Goal: Transaction & Acquisition: Download file/media

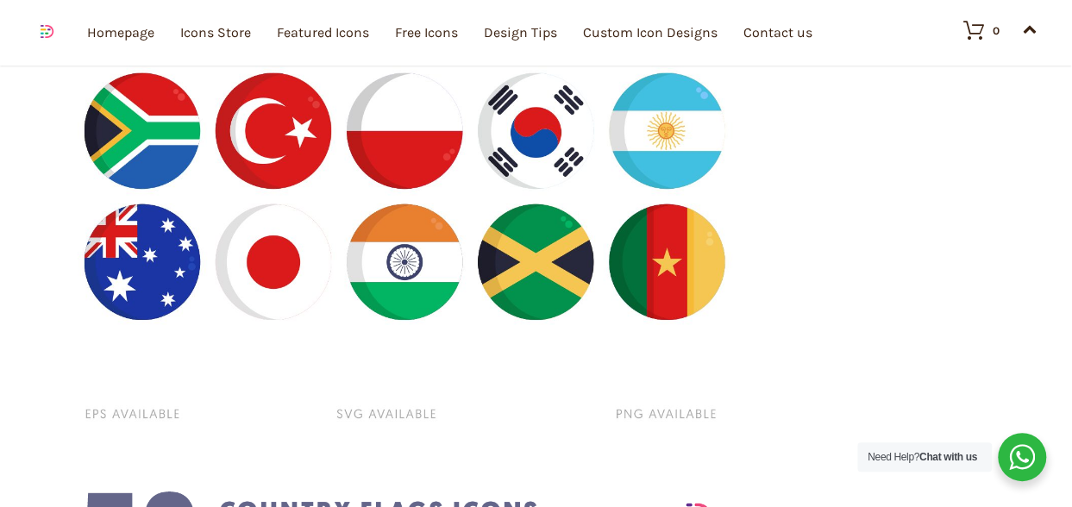
scroll to position [2243, 0]
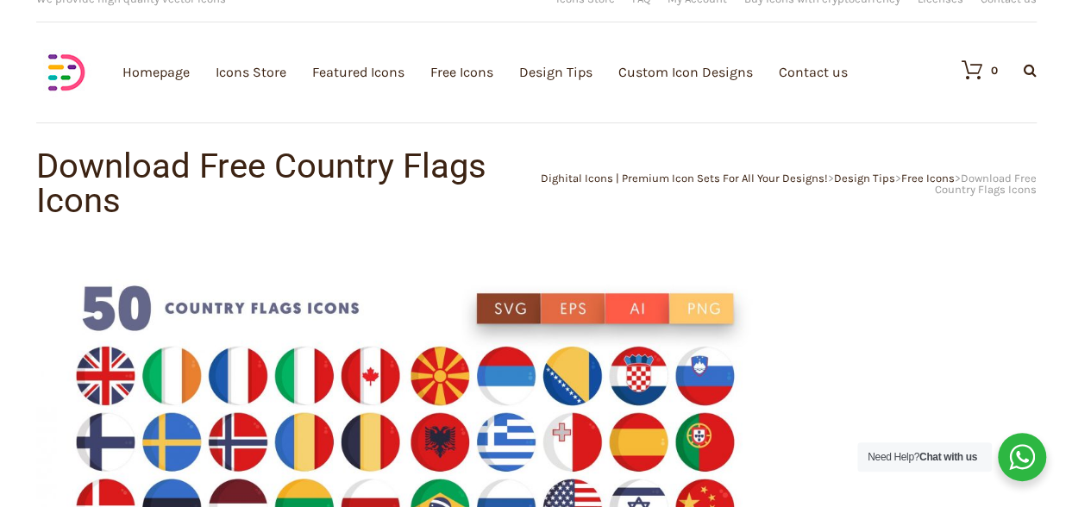
scroll to position [0, 0]
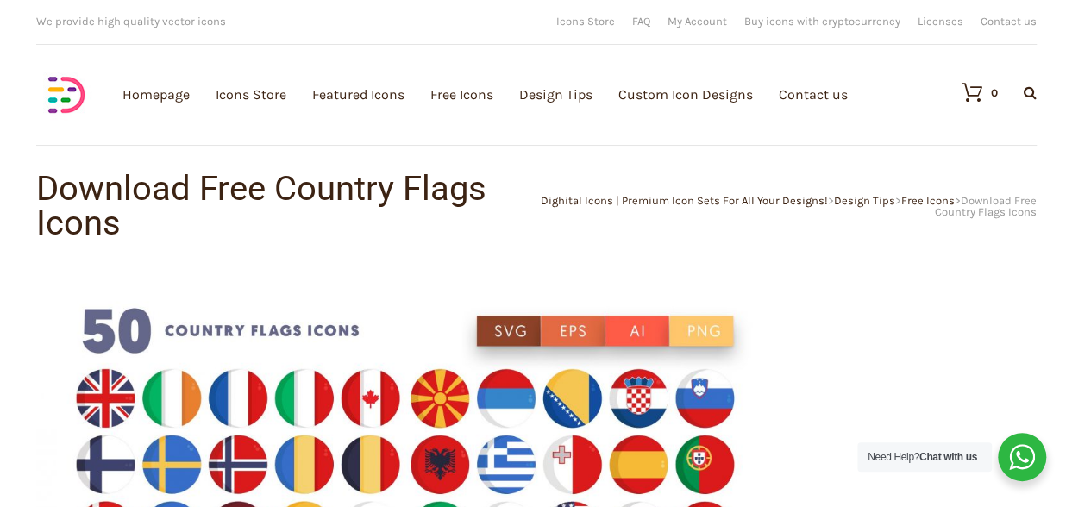
click at [347, 196] on h1 "Download Free Country Flags Icons" at bounding box center [286, 206] width 500 height 69
click at [166, 210] on h1 "Download Free Country Flags Icons" at bounding box center [286, 206] width 500 height 69
click at [110, 215] on h1 "Download Free Country Flags Icons" at bounding box center [286, 206] width 500 height 69
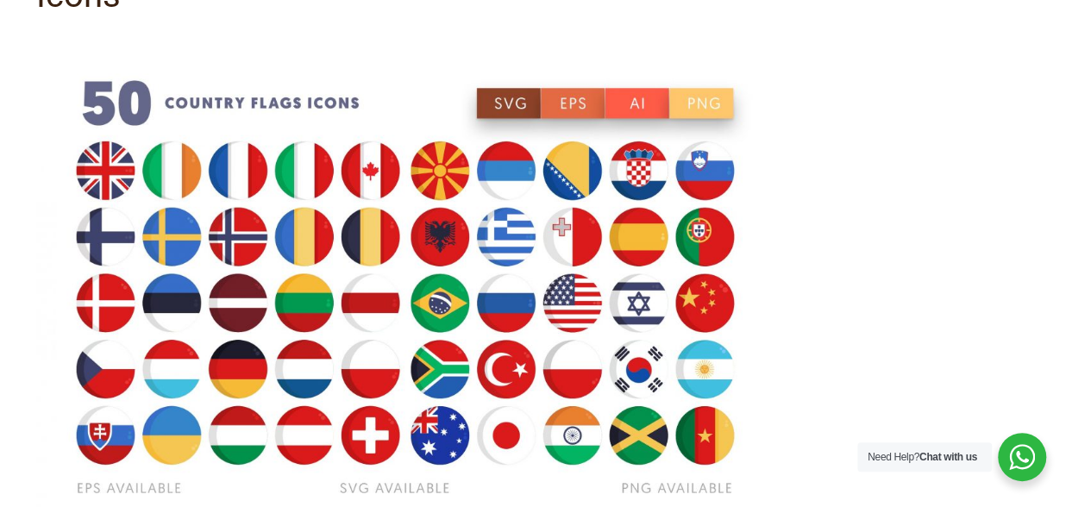
scroll to position [345, 0]
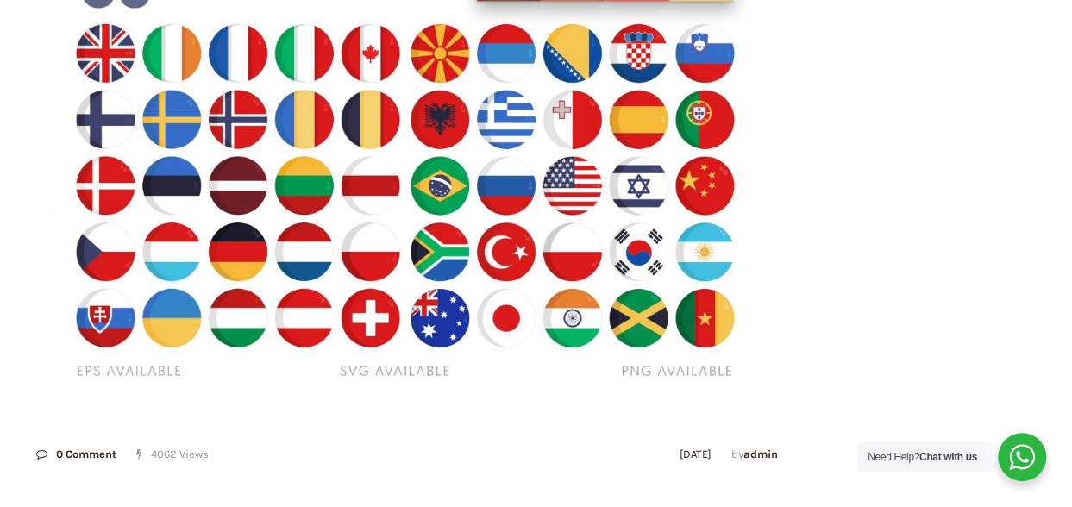
click at [303, 261] on img at bounding box center [407, 173] width 742 height 494
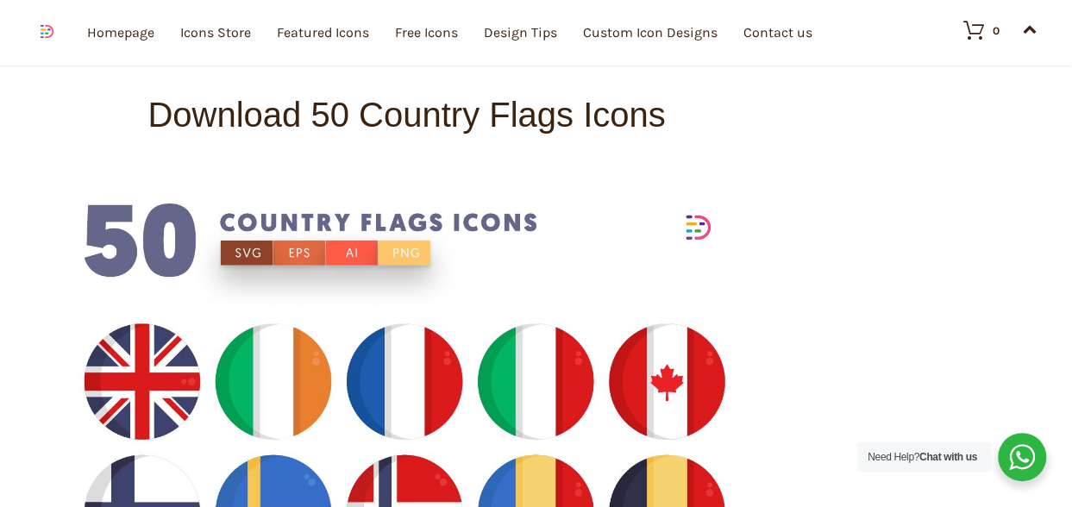
scroll to position [863, 0]
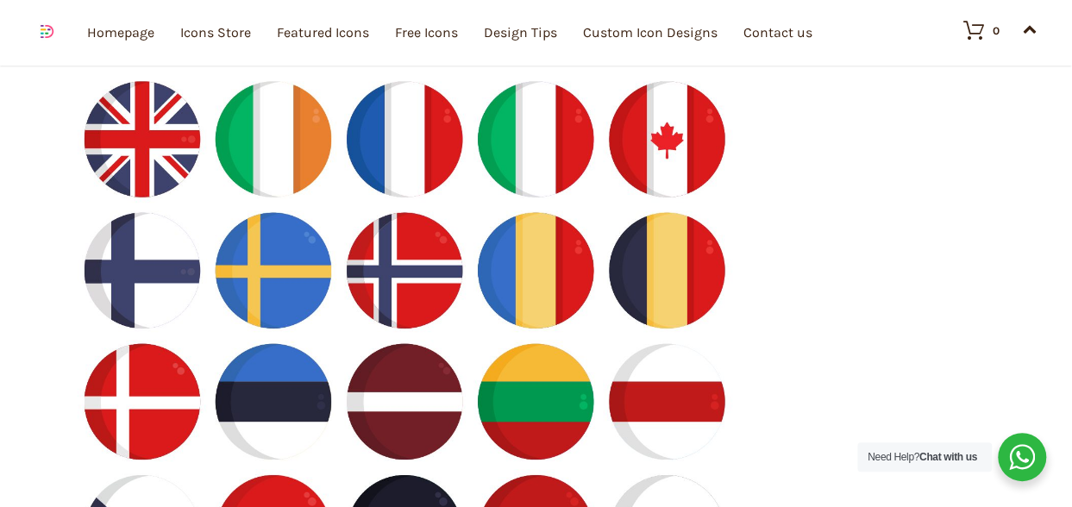
scroll to position [1208, 0]
